Goal: Navigation & Orientation: Find specific page/section

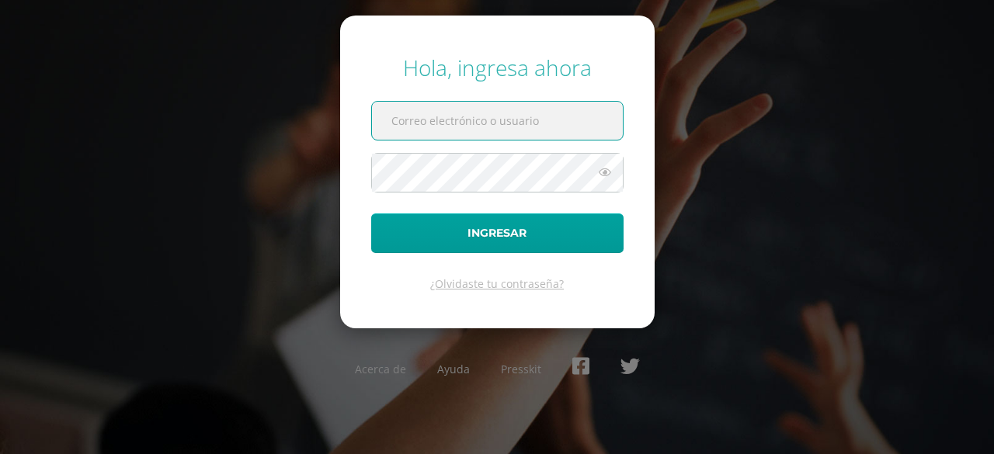
click at [404, 127] on input "text" at bounding box center [497, 121] width 251 height 38
type input "mmontenegro@continentalmotores.com"
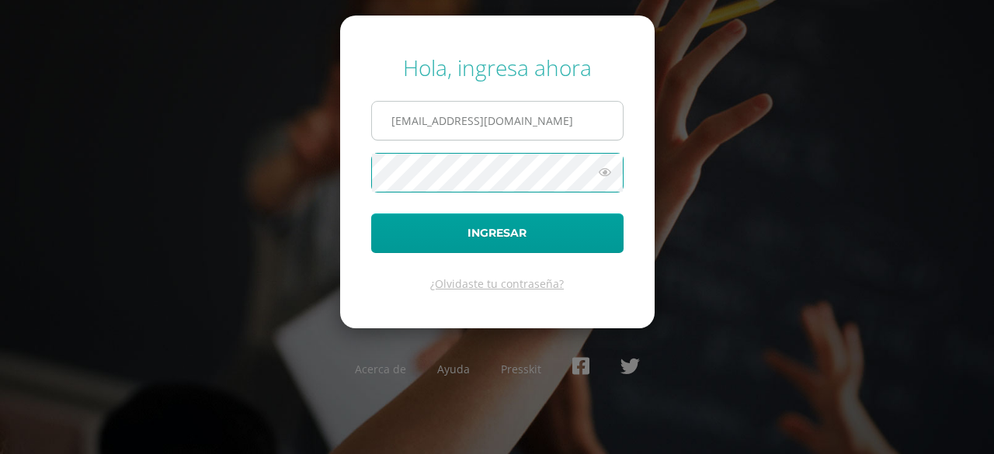
click at [371, 214] on button "Ingresar" at bounding box center [497, 234] width 252 height 40
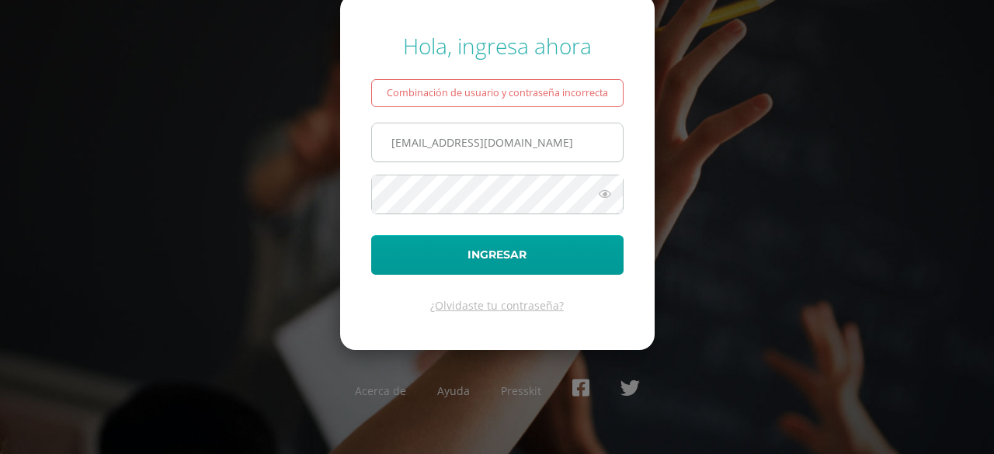
click at [470, 151] on input "[EMAIL_ADDRESS][DOMAIN_NAME]" at bounding box center [497, 143] width 251 height 38
click at [371, 235] on button "Ingresar" at bounding box center [497, 255] width 252 height 40
click at [588, 143] on input "mmontenegro@continentalmotores.com" at bounding box center [497, 143] width 251 height 38
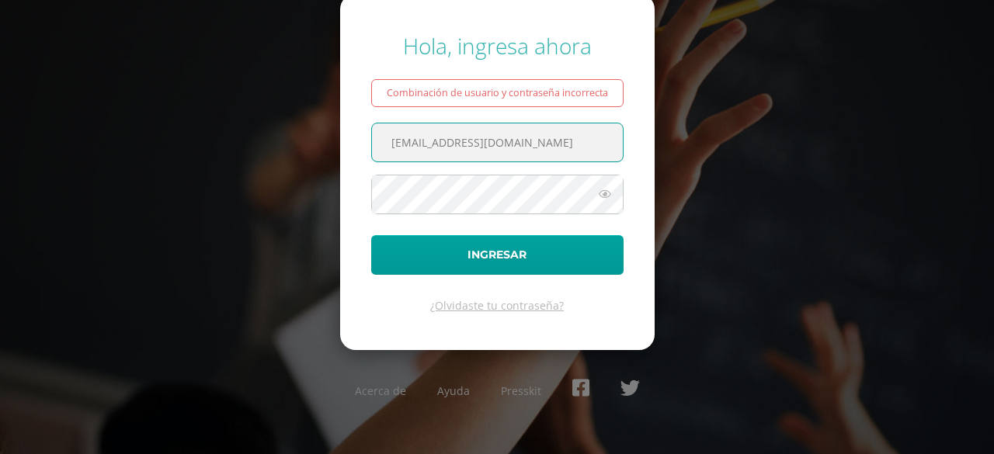
click at [588, 143] on input "mmontenegro@continentalmotores.com" at bounding box center [497, 143] width 251 height 38
type input "9mamlc.01@gmail.com"
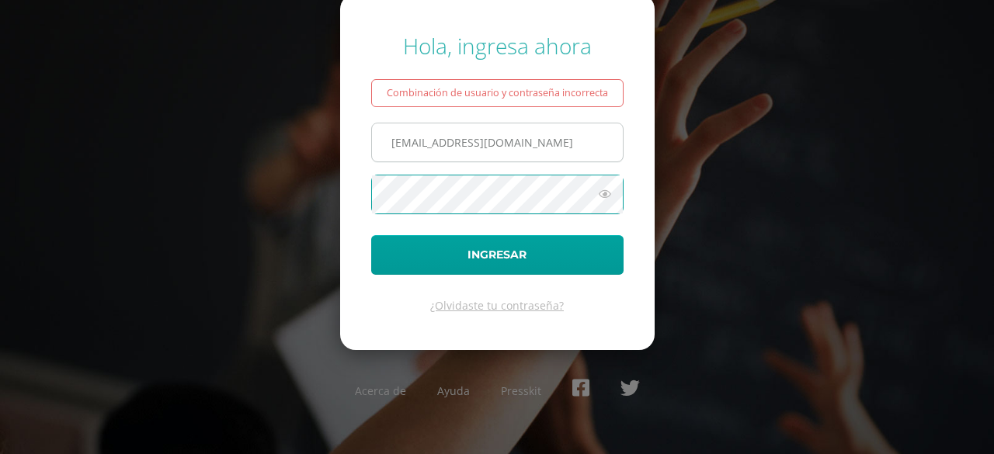
click at [371, 235] on button "Ingresar" at bounding box center [497, 255] width 252 height 40
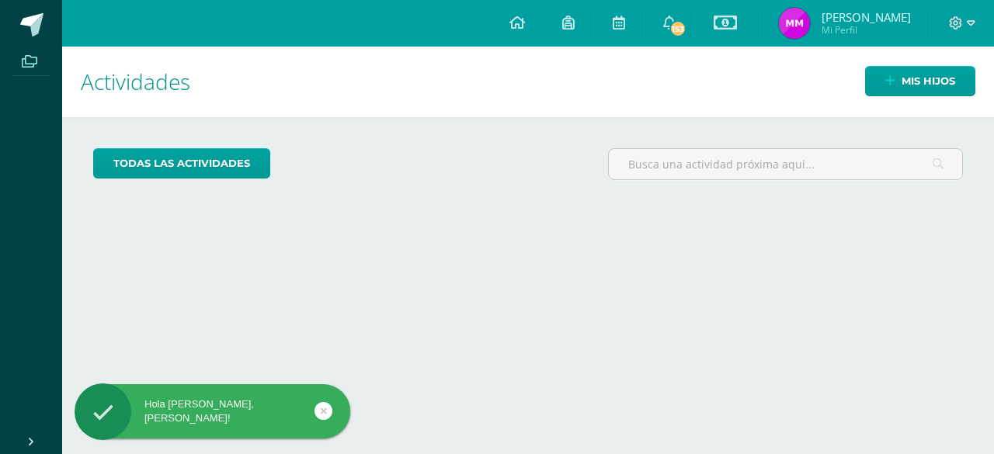
click at [30, 69] on span at bounding box center [29, 60] width 35 height 21
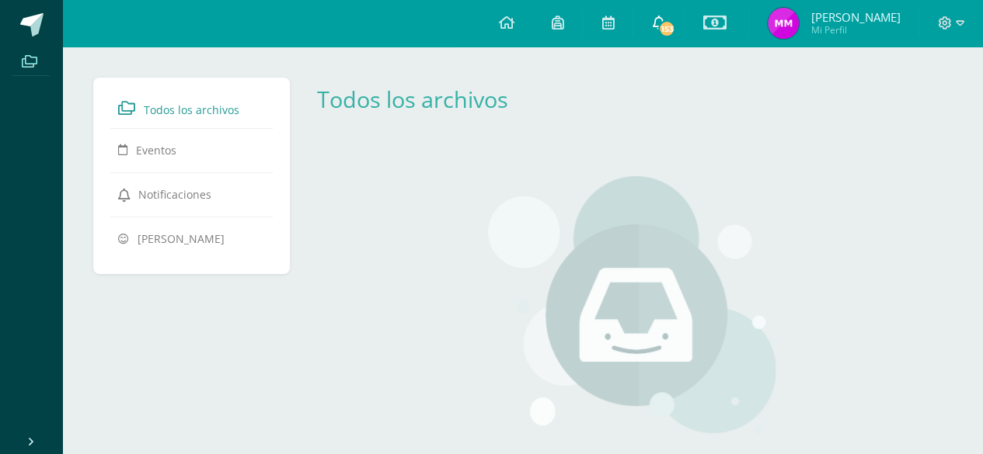
click at [683, 23] on link "153" at bounding box center [658, 23] width 50 height 47
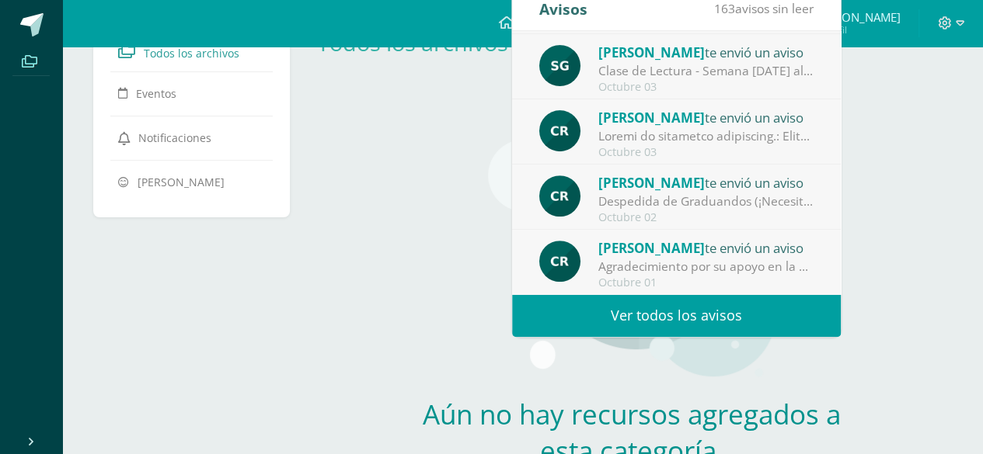
scroll to position [78, 0]
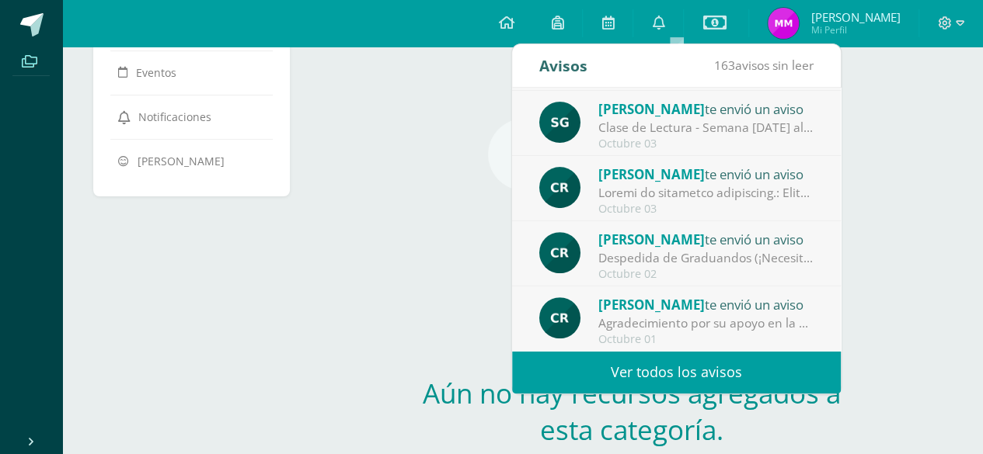
click at [679, 367] on link "Ver todos los avisos" at bounding box center [676, 372] width 329 height 43
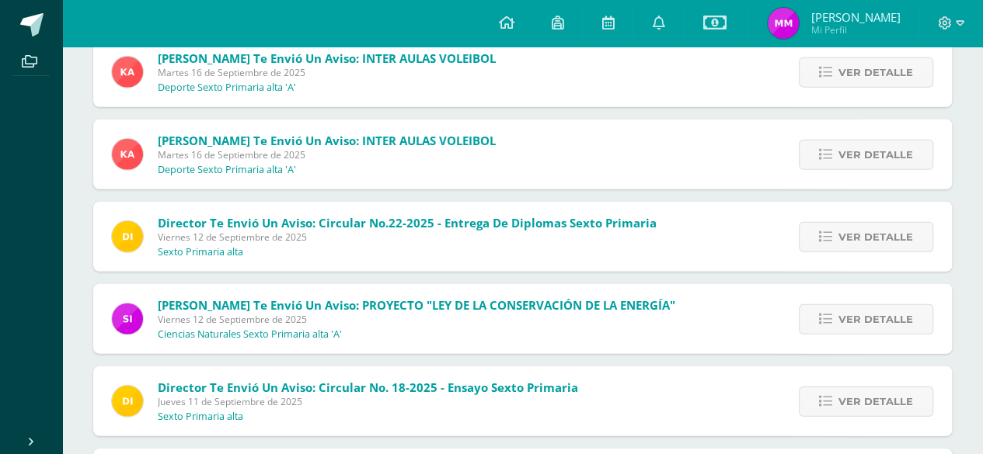
scroll to position [2020, 0]
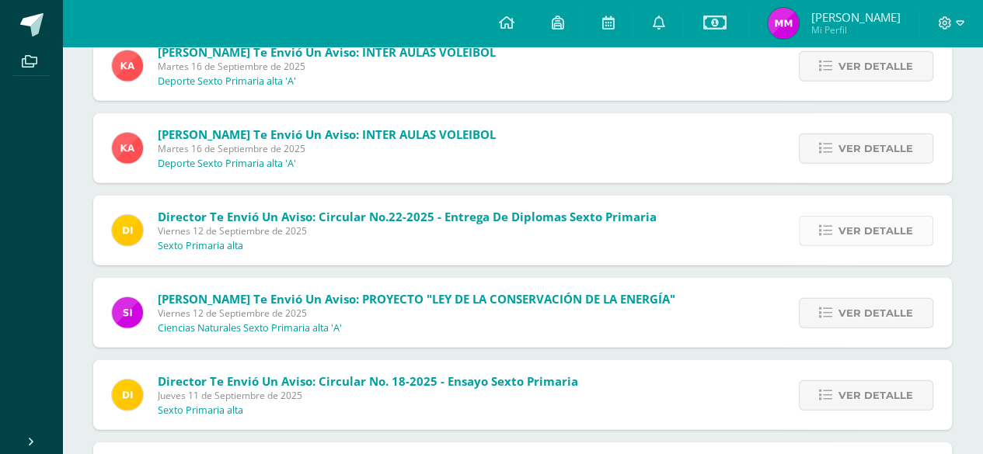
click at [815, 221] on link "Ver detalle" at bounding box center [866, 231] width 134 height 30
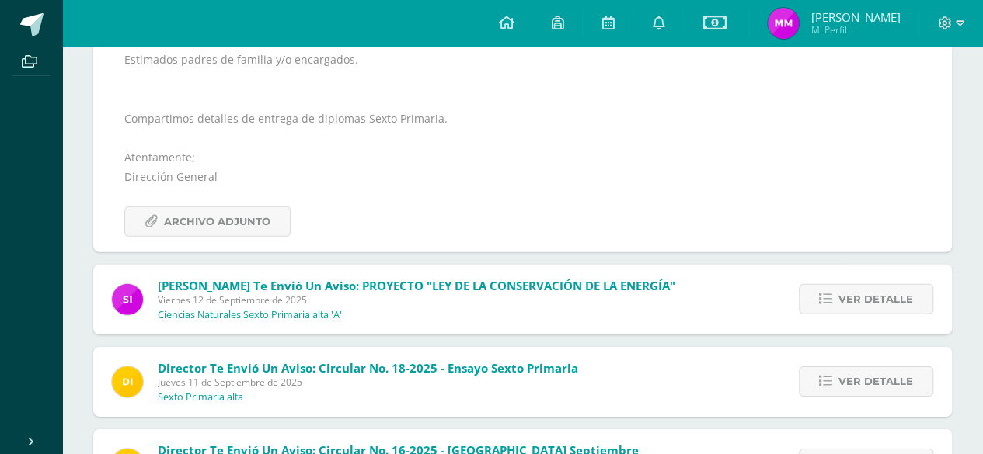
scroll to position [2253, 0]
click at [243, 211] on span "Archivo Adjunto" at bounding box center [217, 221] width 106 height 29
